Goal: Complete application form: Complete application form

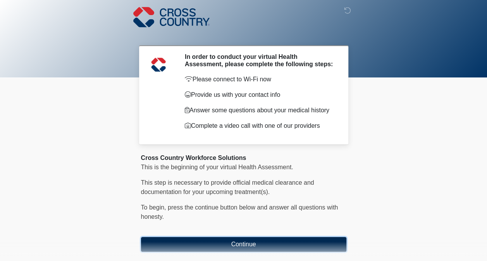
click at [282, 242] on button "Continue" at bounding box center [243, 244] width 205 height 15
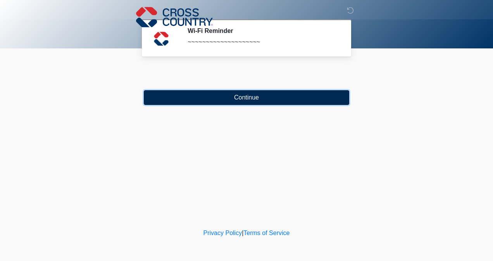
click at [259, 96] on button "Continue" at bounding box center [246, 97] width 205 height 15
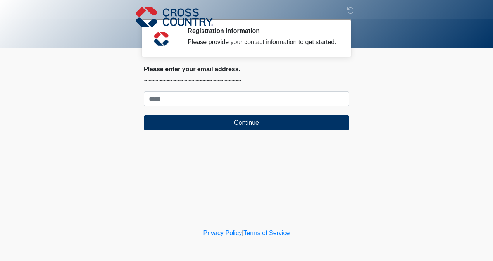
click at [202, 106] on form "Continue" at bounding box center [246, 110] width 205 height 39
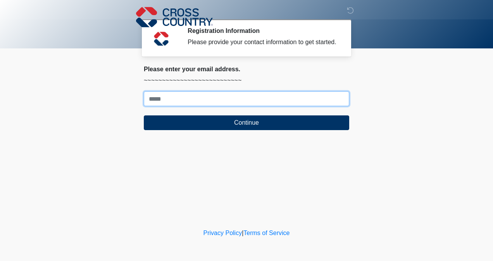
click at [199, 98] on input "Where should we email your response?" at bounding box center [246, 98] width 205 height 15
type input "**********"
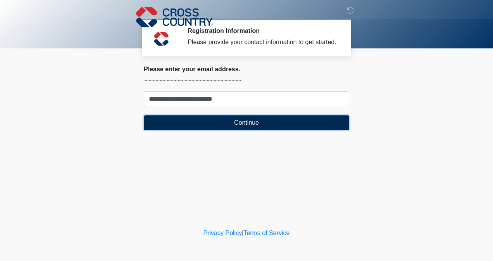
click at [213, 126] on button "Continue" at bounding box center [246, 122] width 205 height 15
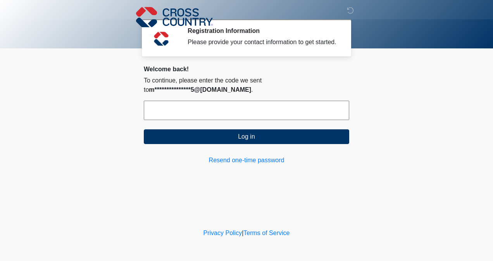
click at [208, 101] on input "text" at bounding box center [246, 110] width 205 height 19
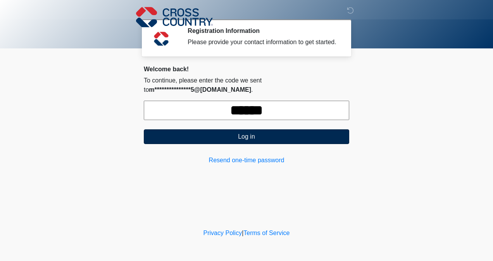
type input "******"
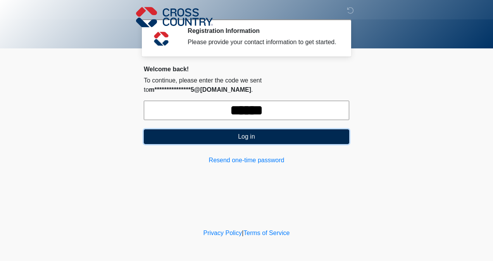
click at [256, 134] on button "Log in" at bounding box center [246, 136] width 205 height 15
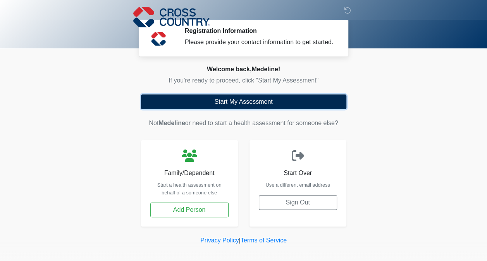
click at [258, 103] on button "Start My Assessment" at bounding box center [243, 102] width 205 height 15
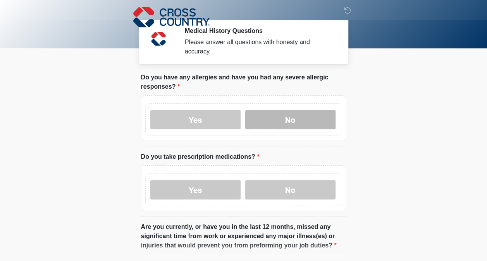
click at [260, 113] on label "No" at bounding box center [290, 119] width 90 height 19
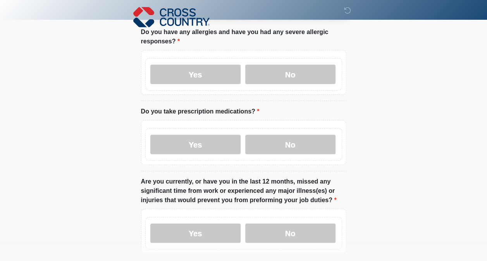
scroll to position [46, 0]
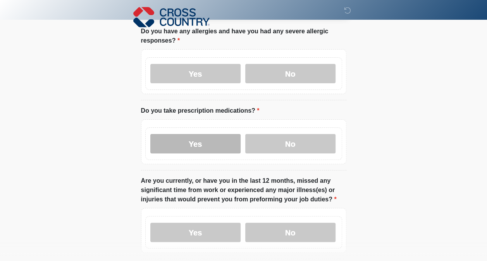
click at [232, 145] on label "Yes" at bounding box center [195, 143] width 90 height 19
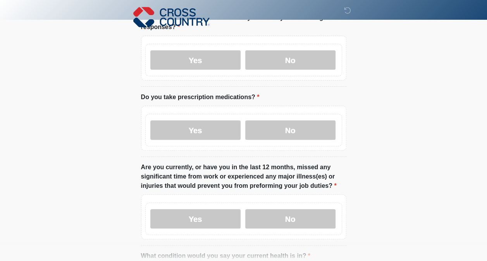
scroll to position [60, 0]
click at [278, 202] on div "Yes No" at bounding box center [243, 218] width 197 height 33
click at [280, 212] on label "No" at bounding box center [290, 218] width 90 height 19
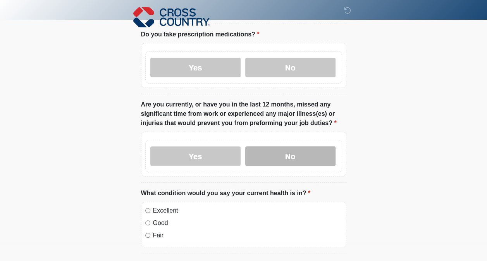
scroll to position [132, 0]
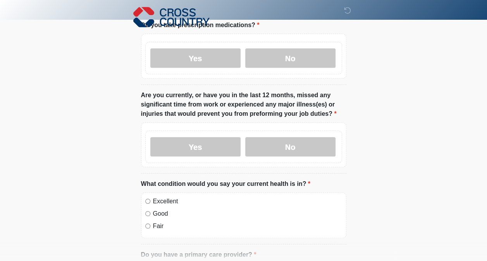
click at [167, 197] on label "Excellent" at bounding box center [247, 201] width 189 height 9
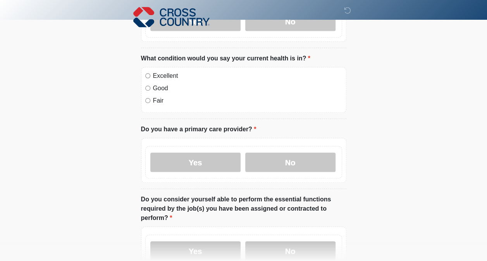
scroll to position [266, 0]
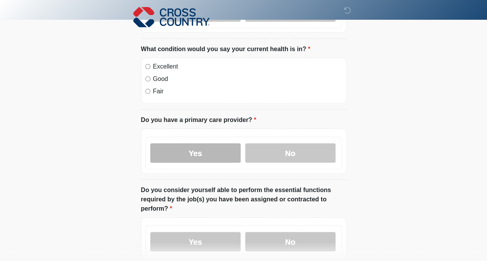
click at [222, 143] on label "Yes" at bounding box center [195, 152] width 90 height 19
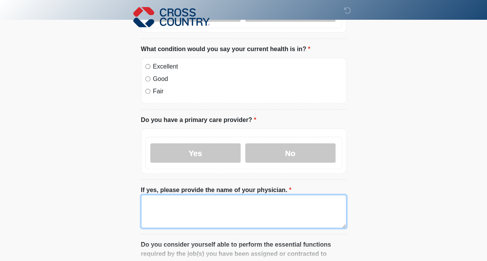
click at [200, 201] on textarea "If yes, please provide the name of your physician." at bounding box center [243, 211] width 205 height 33
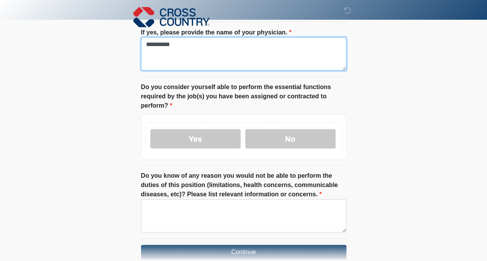
scroll to position [424, 0]
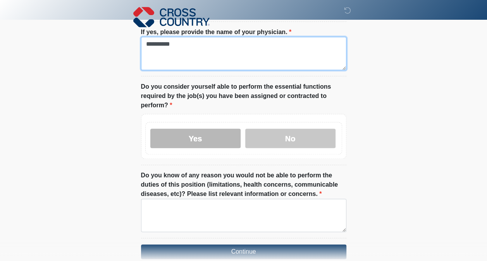
type textarea "**********"
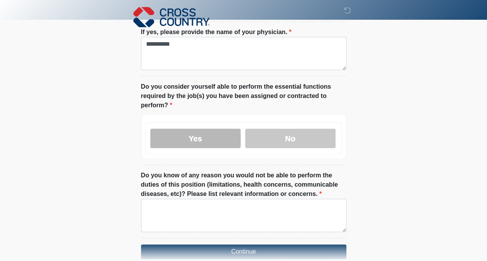
click at [206, 129] on label "Yes" at bounding box center [195, 138] width 90 height 19
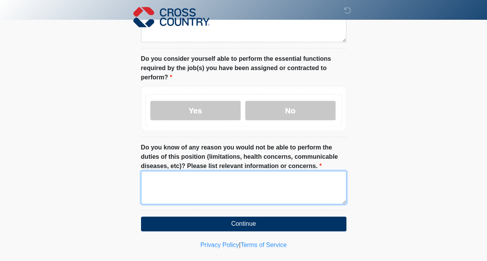
click at [207, 176] on textarea "Do you know of any reason you would not be able to perform the duties of this p…" at bounding box center [243, 187] width 205 height 33
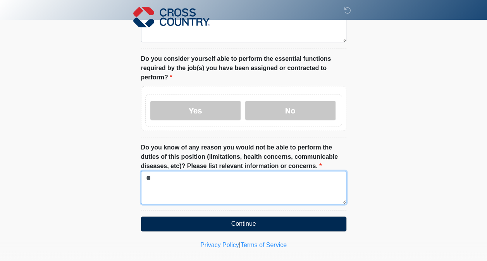
type textarea "**"
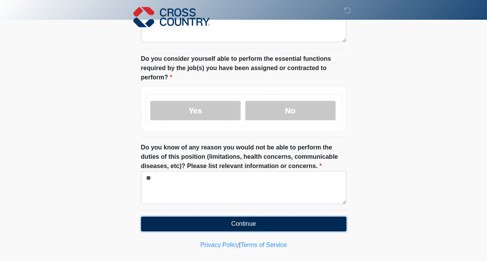
click at [212, 217] on button "Continue" at bounding box center [243, 224] width 205 height 15
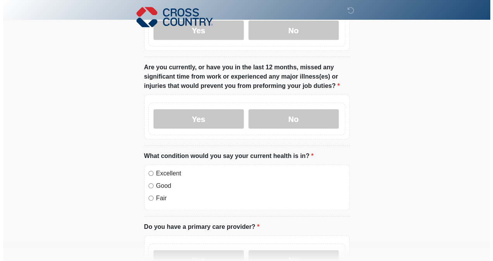
scroll to position [0, 0]
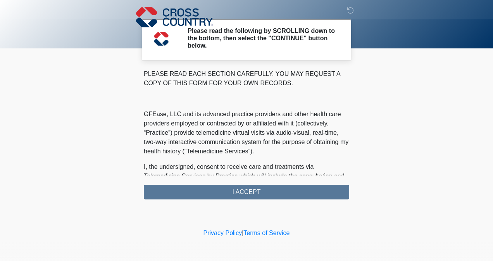
drag, startPoint x: 225, startPoint y: 203, endPoint x: 236, endPoint y: 183, distance: 23.3
click at [236, 183] on div "‎ ‎ ‎ Please read the following by SCROLLING down to the bottom, then select th…" at bounding box center [246, 113] width 232 height 211
click at [236, 183] on div "PLEASE READ EACH SECTION CAREFULLY. YOU MAY REQUEST A COPY OF THIS FORM FOR YOU…" at bounding box center [246, 134] width 205 height 130
click at [236, 198] on div "PLEASE READ EACH SECTION CAREFULLY. YOU MAY REQUEST A COPY OF THIS FORM FOR YOU…" at bounding box center [246, 134] width 205 height 130
click at [234, 191] on div "PLEASE READ EACH SECTION CAREFULLY. YOU MAY REQUEST A COPY OF THIS FORM FOR YOU…" at bounding box center [246, 134] width 205 height 130
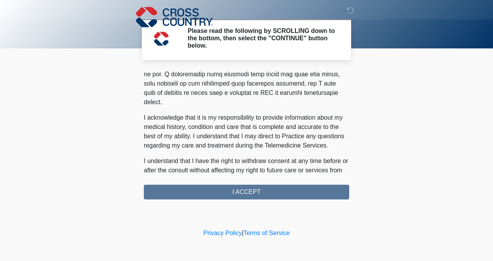
scroll to position [514, 0]
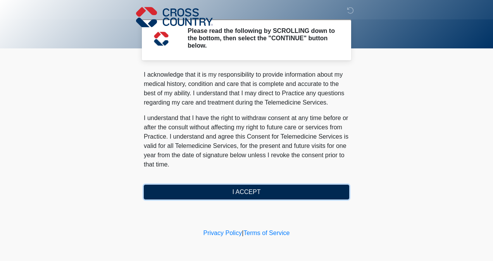
click at [235, 196] on button "I ACCEPT" at bounding box center [246, 192] width 205 height 15
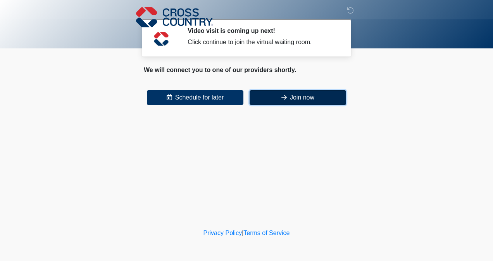
click at [269, 98] on button "Join now" at bounding box center [297, 97] width 96 height 15
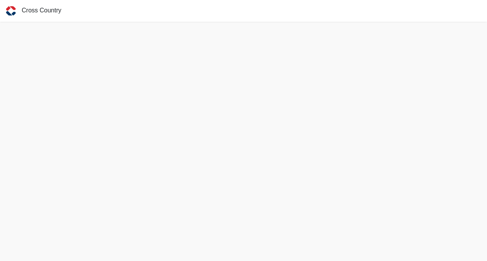
scroll to position [2, 0]
